Goal: Transaction & Acquisition: Purchase product/service

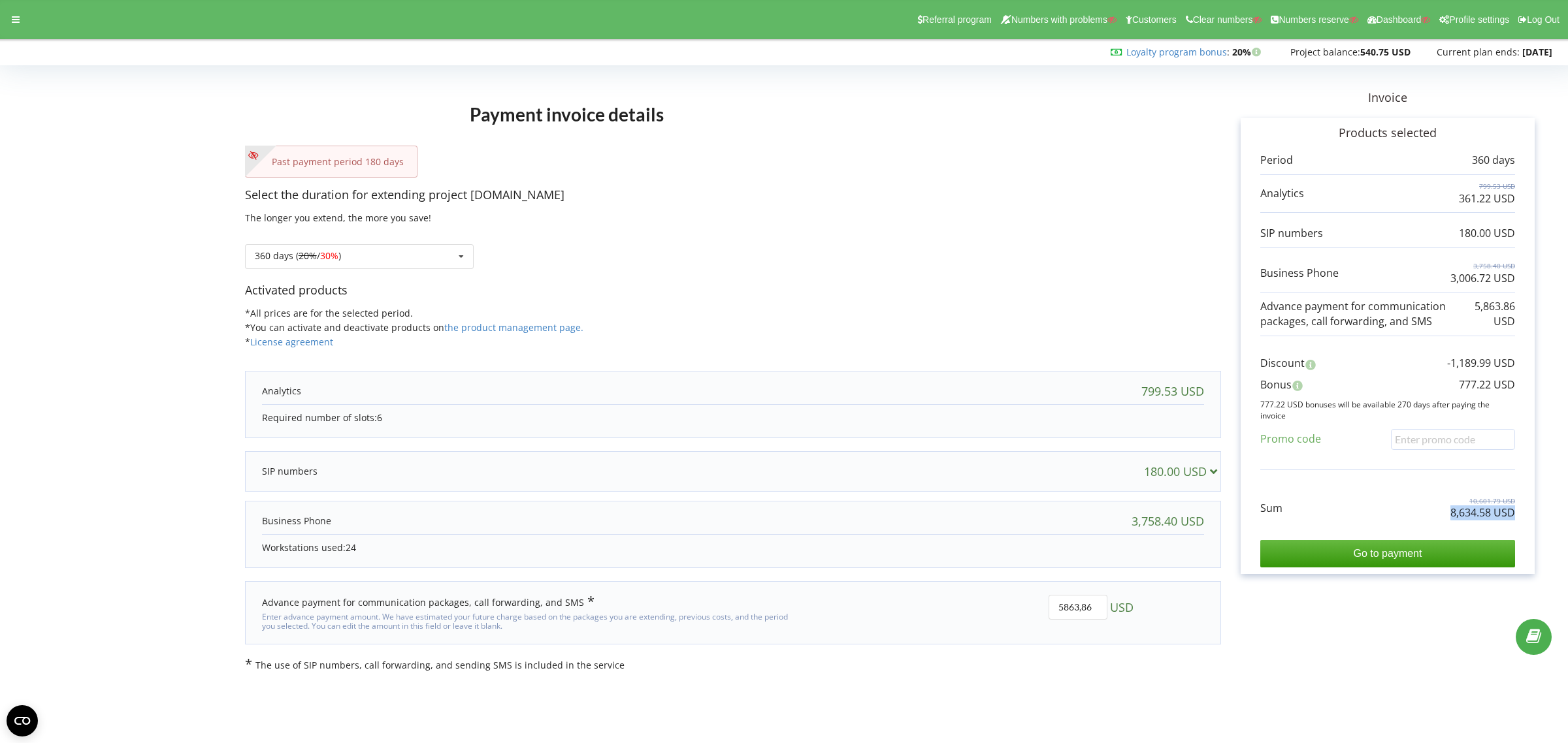
drag, startPoint x: 1442, startPoint y: 512, endPoint x: 1519, endPoint y: 518, distance: 77.2
click at [1519, 516] on div "Products selected Period 360 days 799.53 USD 361.22 USD 180.00 USD 3,758.40 USD…" at bounding box center [1387, 346] width 294 height 456
copy p "8,634.58 USD"
drag, startPoint x: 34, startPoint y: 258, endPoint x: 206, endPoint y: 288, distance: 174.6
click at [37, 258] on form "Payment invoice details Past payment period 180 days Select the duration for ex…" at bounding box center [784, 370] width 1540 height 602
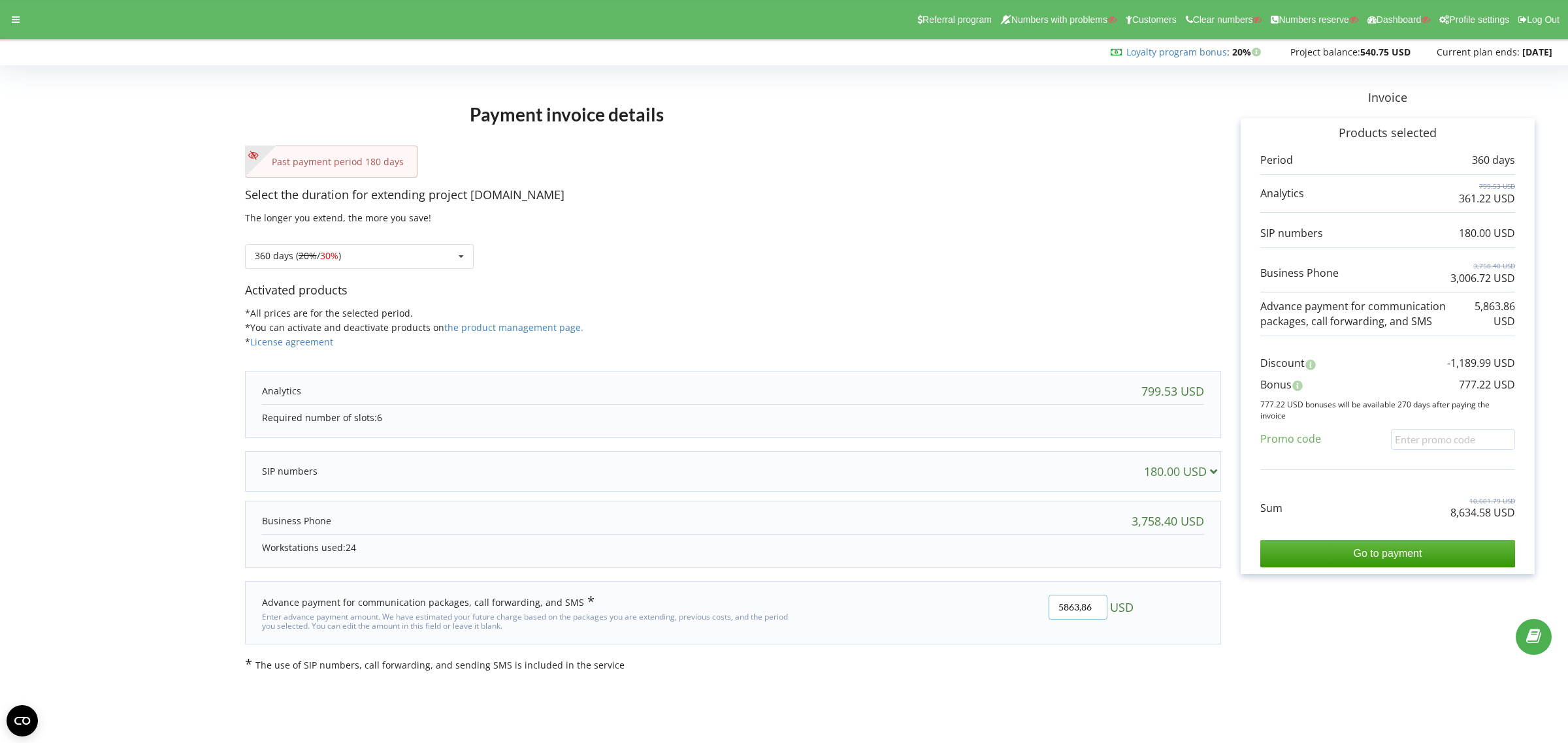
drag, startPoint x: 1075, startPoint y: 605, endPoint x: 1046, endPoint y: 605, distance: 29.0
click at [1046, 605] on div "5863,86 USD" at bounding box center [976, 613] width 334 height 55
drag, startPoint x: 1524, startPoint y: 384, endPoint x: 1494, endPoint y: 385, distance: 30.0
click at [1494, 385] on div "Products selected Period 360 days 799.53 USD 361.22 USD 180.00 USD 3,758.40 USD…" at bounding box center [1387, 346] width 294 height 456
copy p "USD"
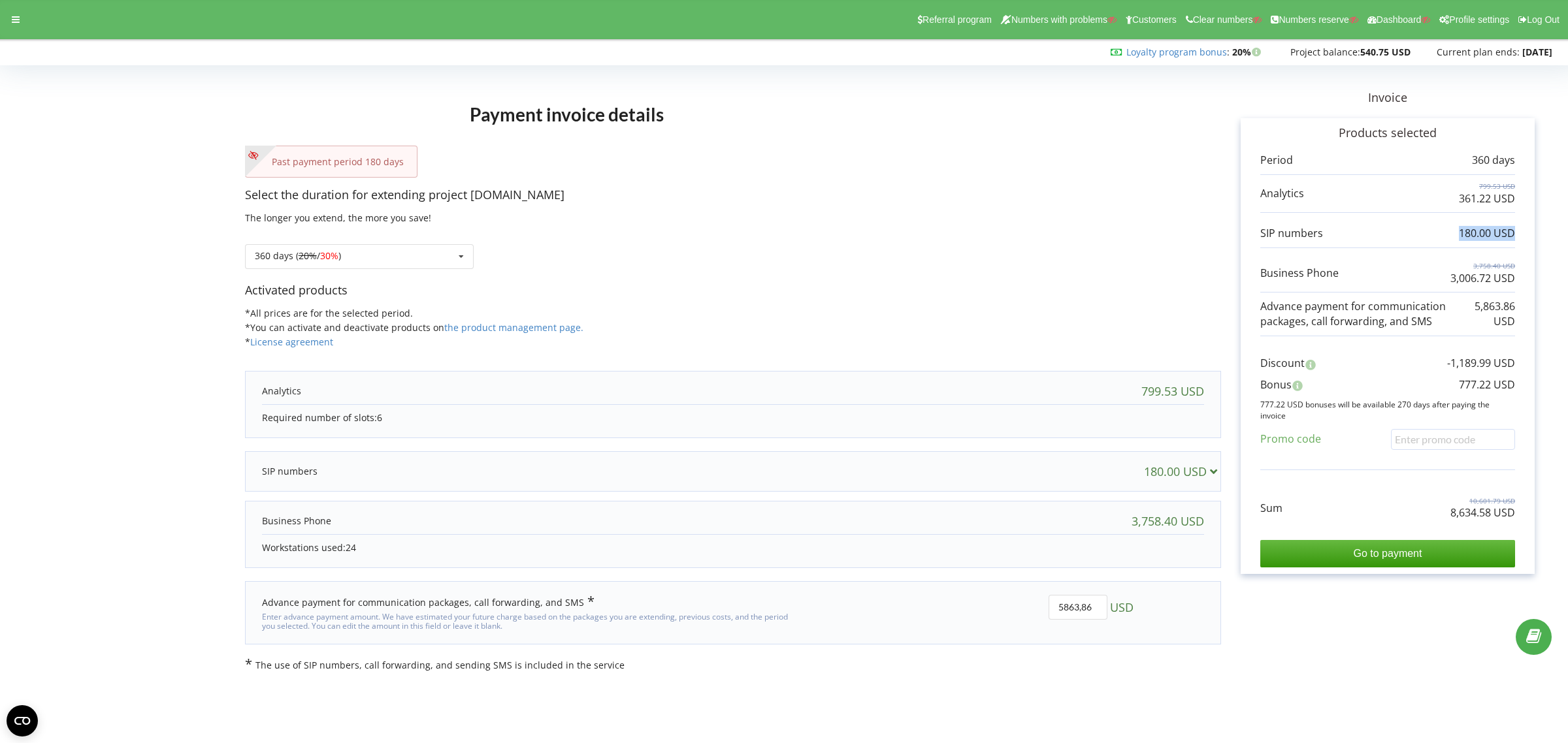
drag, startPoint x: 1457, startPoint y: 237, endPoint x: 1519, endPoint y: 235, distance: 62.0
click at [1519, 235] on div "Products selected Period 360 days 799.53 USD 361.22 USD 180.00 USD 3,758.40 USD…" at bounding box center [1387, 346] width 294 height 456
copy p "180.00 USD"
drag, startPoint x: 1460, startPoint y: 387, endPoint x: 1514, endPoint y: 388, distance: 54.0
click at [1514, 388] on p "777.22 USD" at bounding box center [1486, 385] width 56 height 15
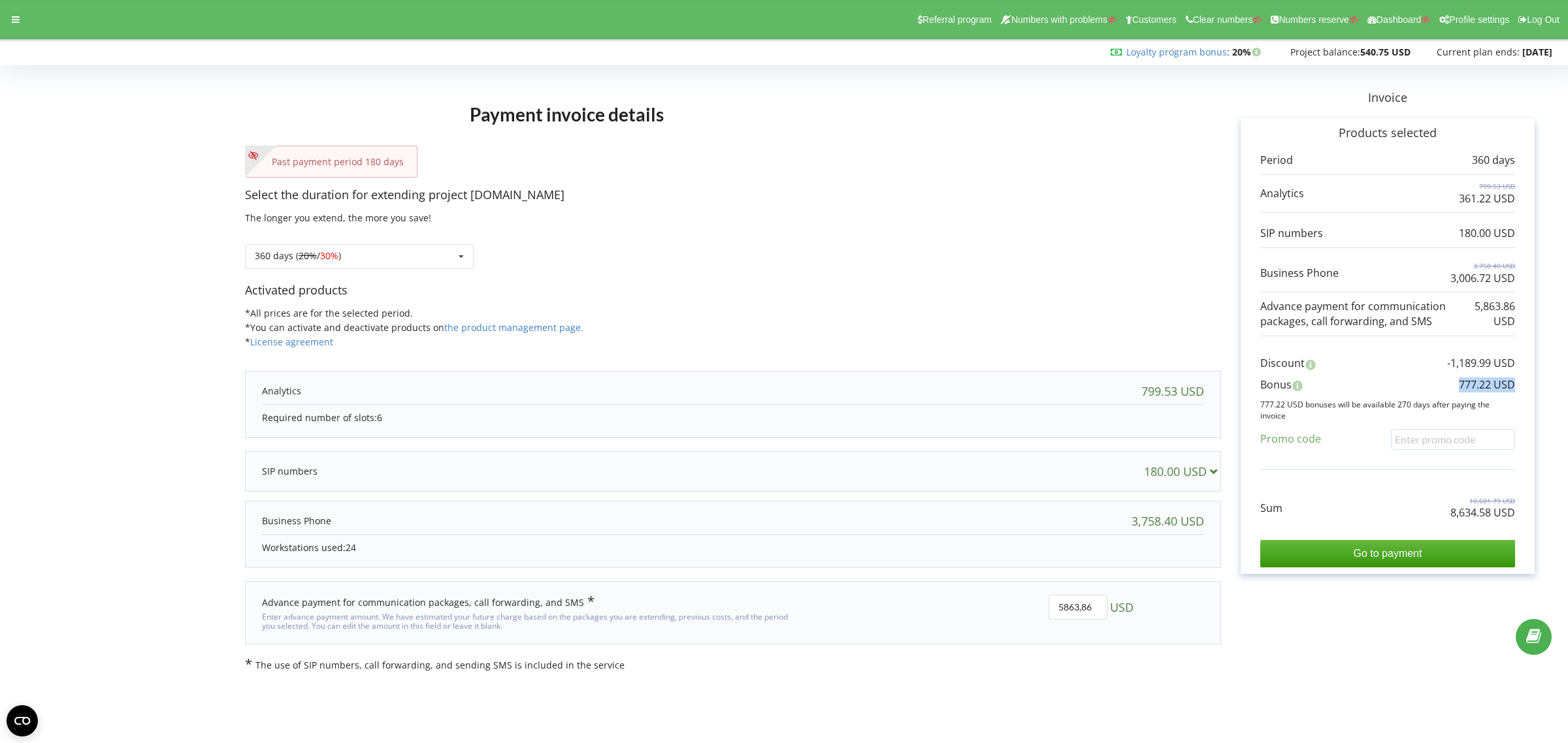
copy p "777.22 USD"
click at [1105, 195] on p "Select the duration for extending project [DOMAIN_NAME]" at bounding box center [733, 195] width 976 height 17
click at [8, 18] on div at bounding box center [15, 20] width 24 height 18
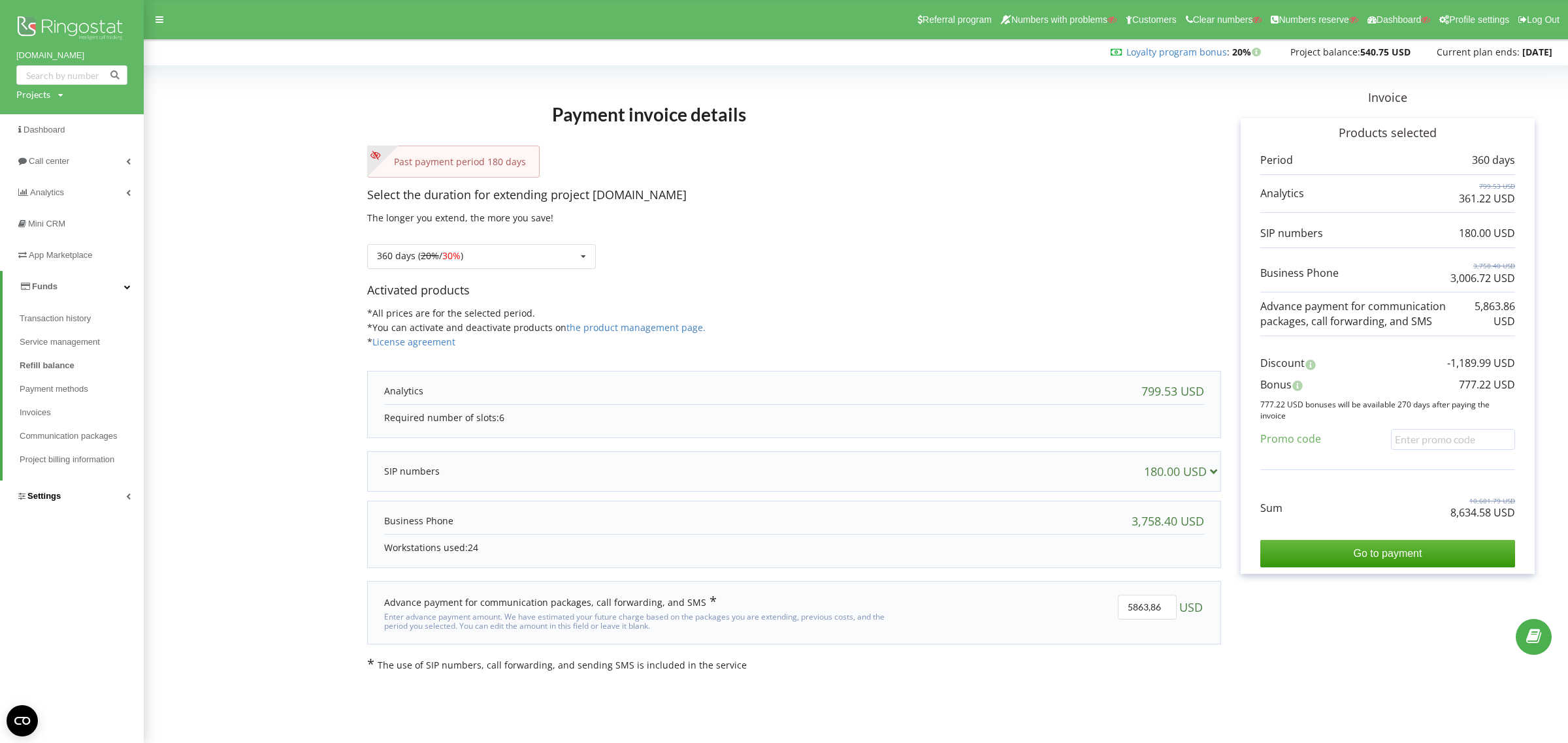
click at [34, 493] on span "Settings" at bounding box center [44, 495] width 34 height 10
click at [56, 373] on link "VirtualPBX" at bounding box center [82, 379] width 124 height 28
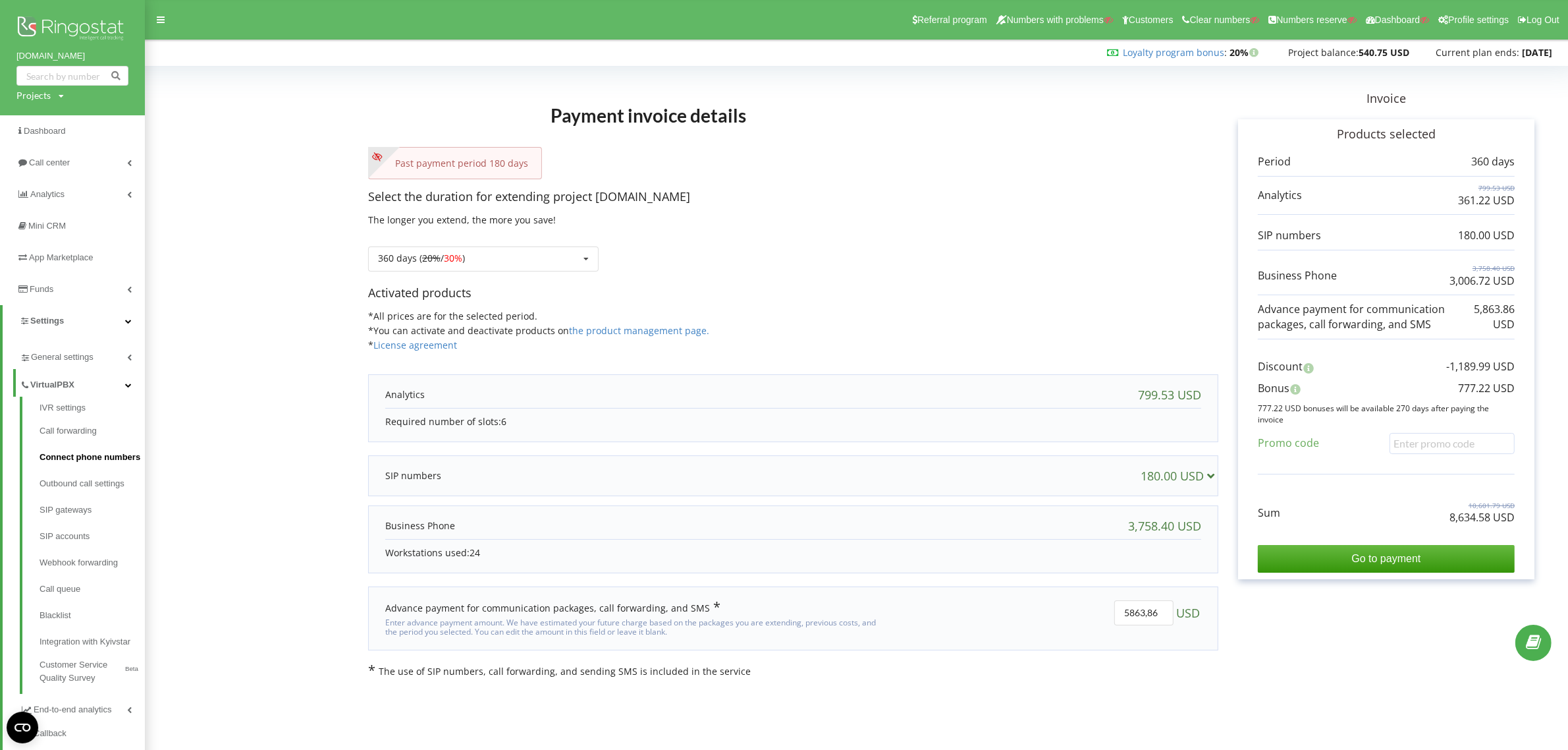
click at [71, 457] on link "Connect phone numbers" at bounding box center [92, 458] width 106 height 26
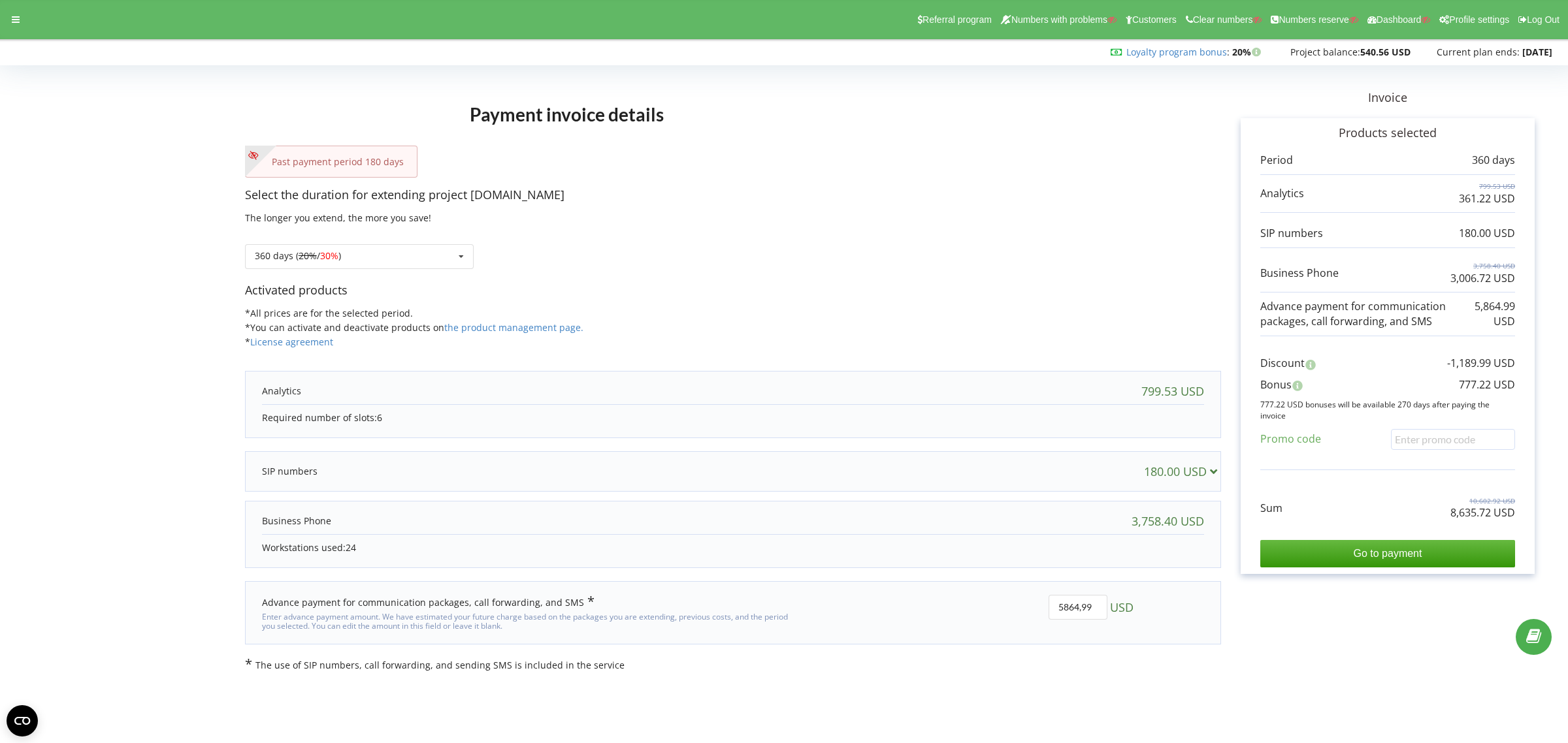
click at [838, 138] on h1 "Payment invoice details" at bounding box center [567, 114] width 644 height 63
click at [885, 174] on div "Past payment period 180 days" at bounding box center [733, 161] width 976 height 32
click at [958, 204] on div "Select the duration for extending project [DOMAIN_NAME] The longer you extend, …" at bounding box center [733, 234] width 976 height 96
click at [844, 188] on p "Select the duration for extending project [DOMAIN_NAME]" at bounding box center [733, 195] width 976 height 17
click at [838, 178] on div "Payment invoice details Past payment period 180 days Select the duration for ex…" at bounding box center [733, 370] width 976 height 602
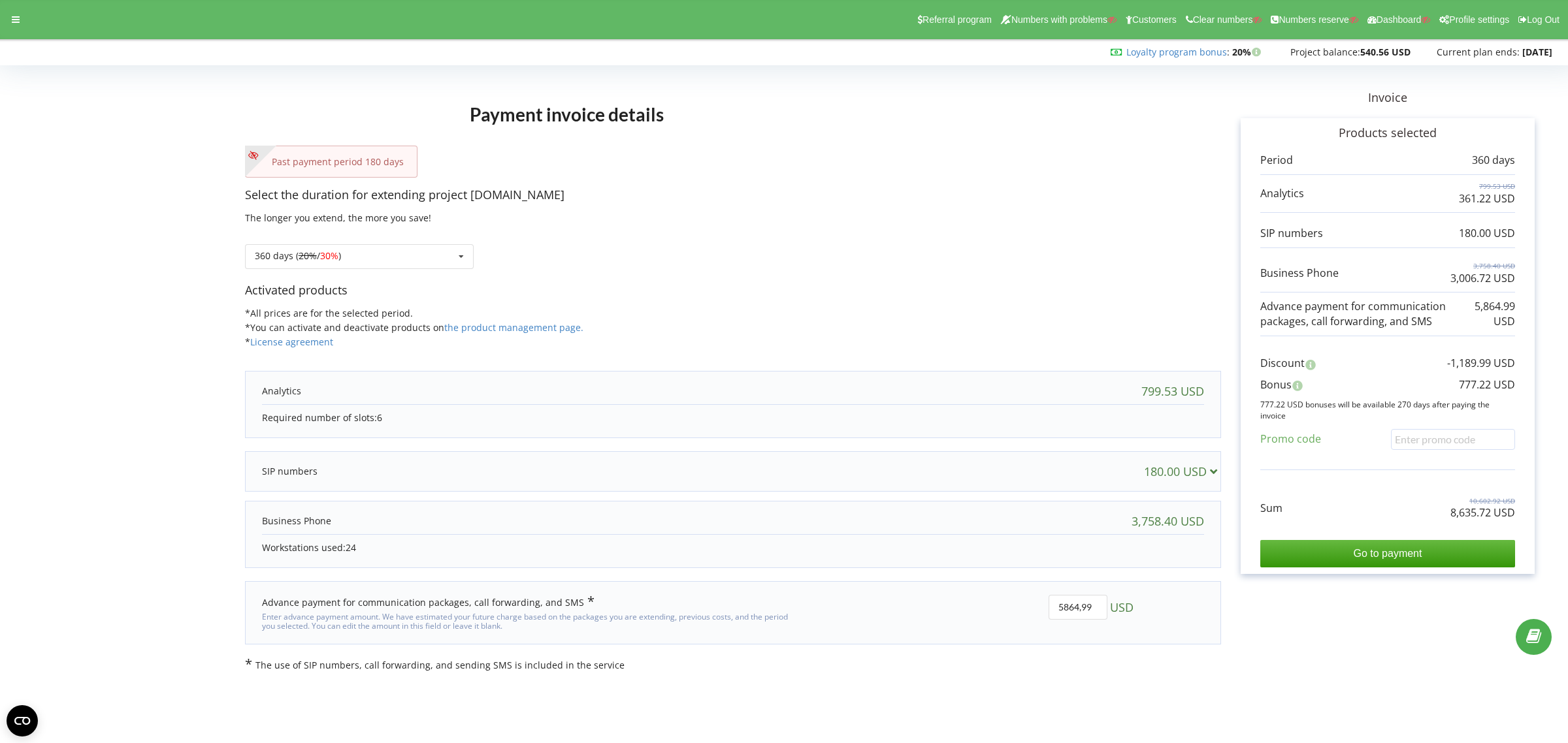
click at [837, 178] on div "Payment invoice details Past payment period 180 days Select the duration for ex…" at bounding box center [733, 370] width 976 height 602
click at [880, 213] on div "Select the duration for extending project zhk-terekti.kz The longer you extend,…" at bounding box center [733, 234] width 976 height 96
click at [877, 190] on p "Select the duration for extending project [DOMAIN_NAME]" at bounding box center [733, 195] width 976 height 17
click at [18, 15] on icon at bounding box center [15, 20] width 8 height 9
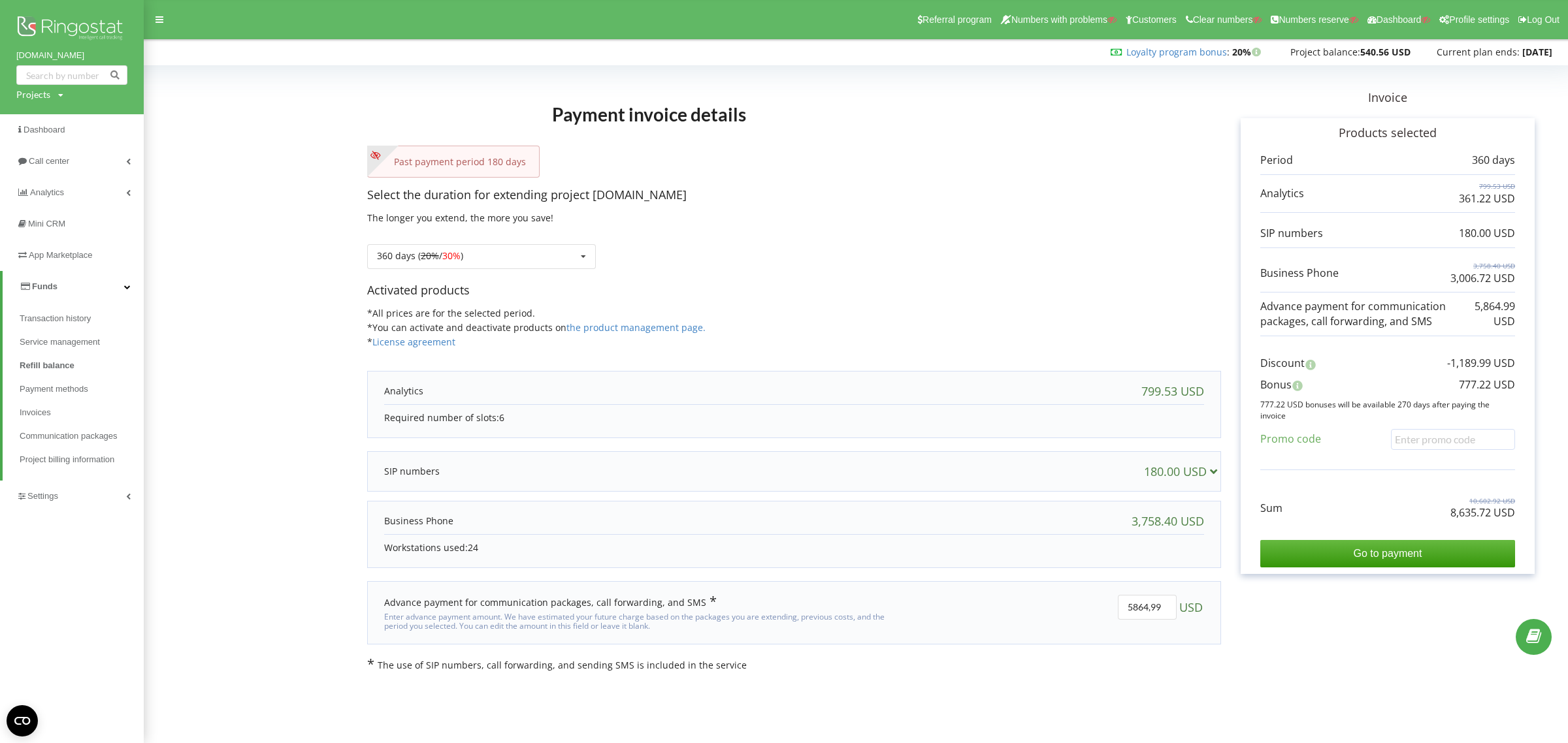
drag, startPoint x: 72, startPoint y: 53, endPoint x: 83, endPoint y: 53, distance: 11.0
click at [83, 53] on div "zhk-terekti.kz Projects Search" at bounding box center [72, 57] width 144 height 114
copy link "[DOMAIN_NAME]"
click at [400, 251] on div "360 days ( 20% / 30% )" at bounding box center [420, 256] width 86 height 9
click at [389, 304] on div "30 days" at bounding box center [481, 305] width 227 height 24
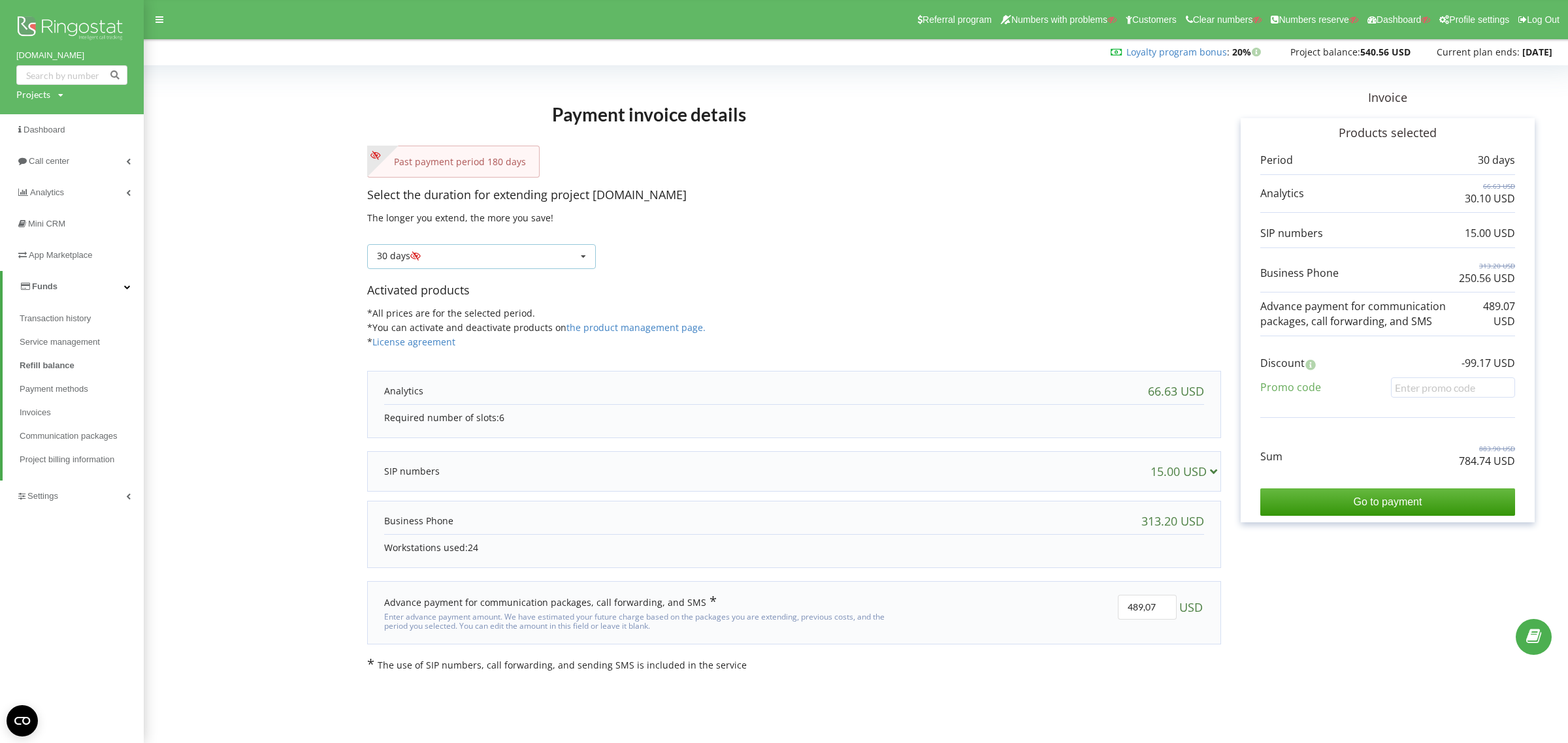
click at [478, 256] on div "30 days Refill the balance without period 20% / 30% 30% / 40%" at bounding box center [481, 256] width 229 height 24
click at [405, 377] on div "360 days ( 20% / 30% )" at bounding box center [481, 377] width 227 height 24
